Goal: Find specific page/section

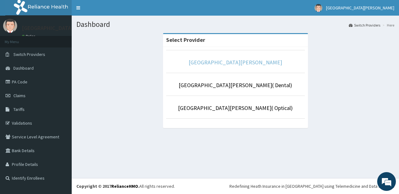
click at [214, 66] on link "[GEOGRAPHIC_DATA][PERSON_NAME]" at bounding box center [236, 62] width 94 height 7
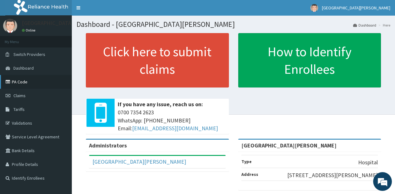
click at [48, 85] on link "PA Code" at bounding box center [36, 82] width 72 height 14
